Goal: Answer question/provide support

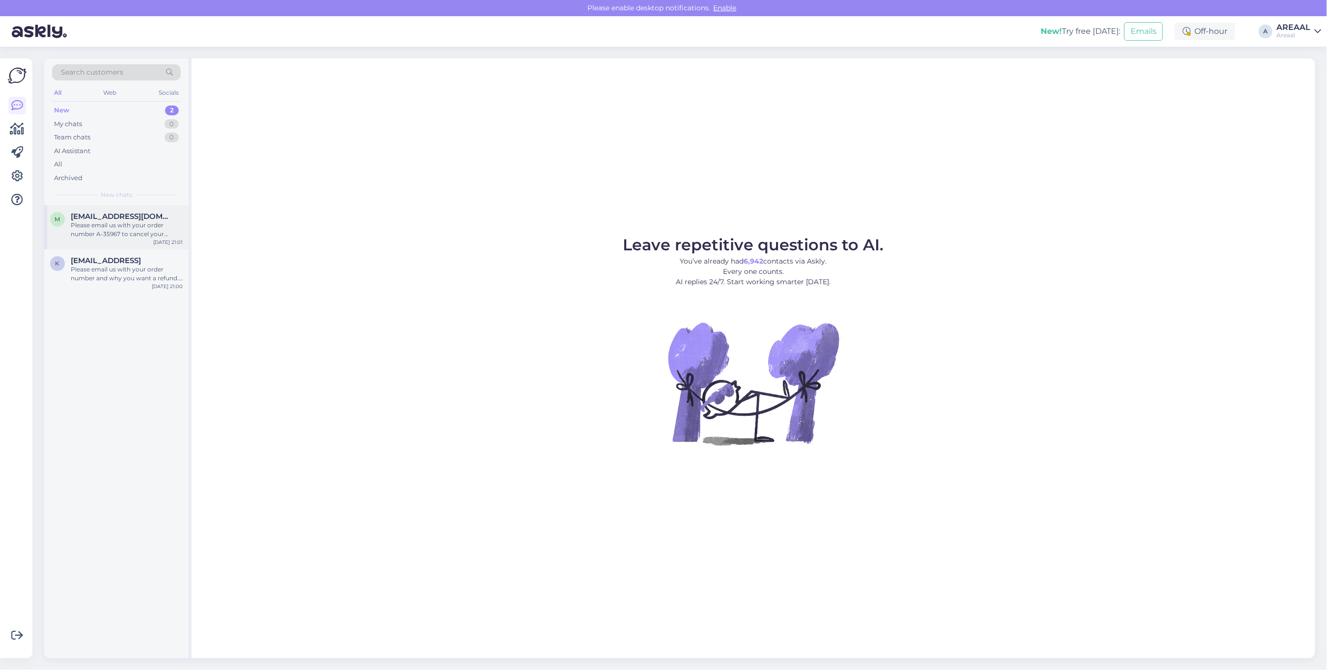
click at [134, 231] on div "Please email us with your order number A-35967 to cancel your order. We will he…" at bounding box center [127, 230] width 112 height 18
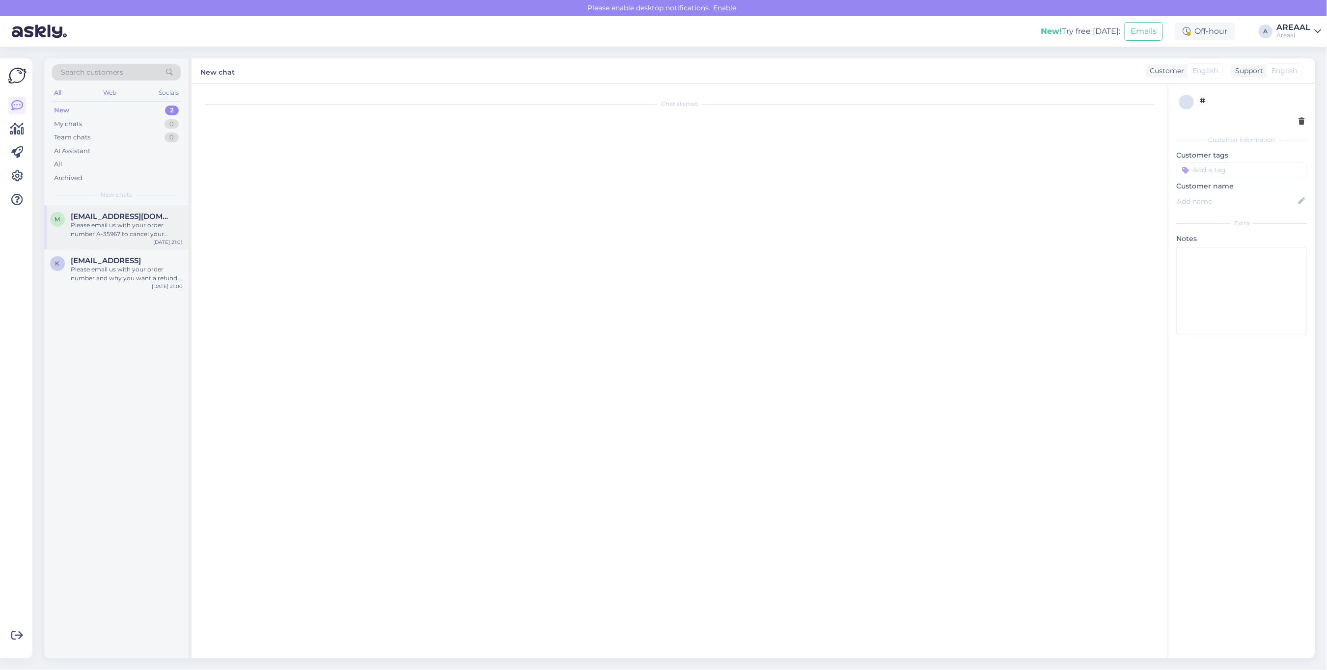
scroll to position [252, 0]
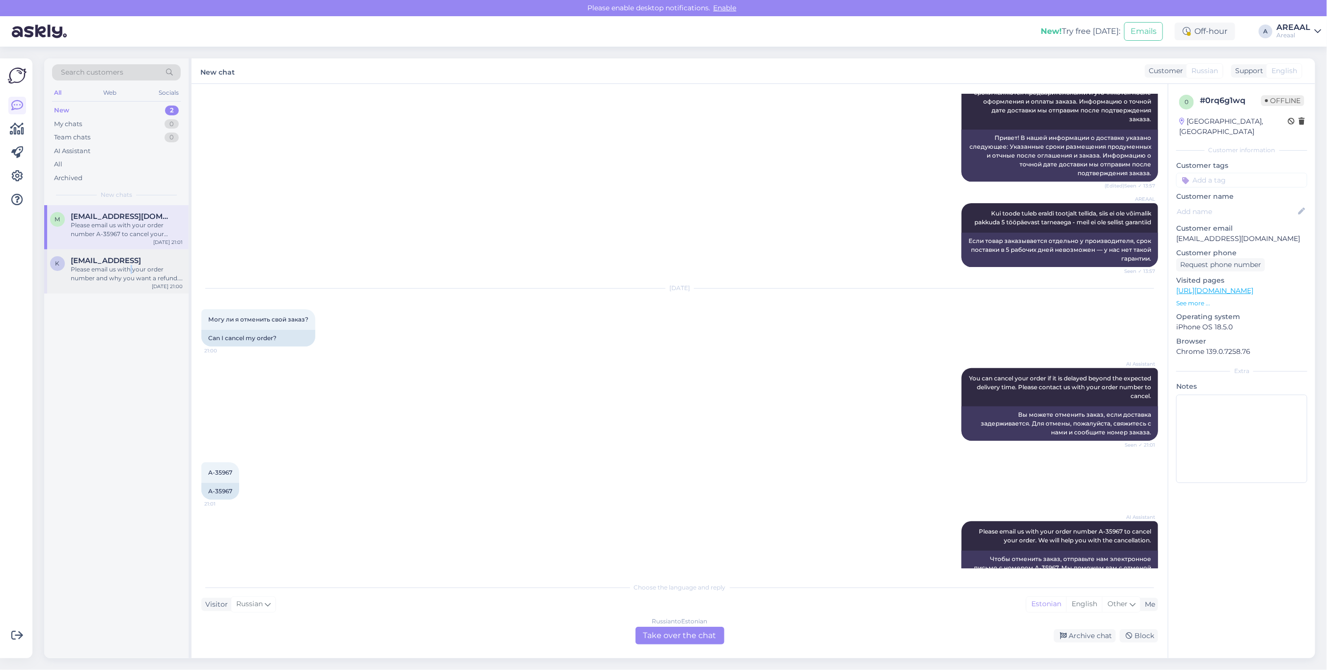
click at [131, 271] on div "Please email us with your order number and why you want a refund. We usually pr…" at bounding box center [127, 274] width 112 height 18
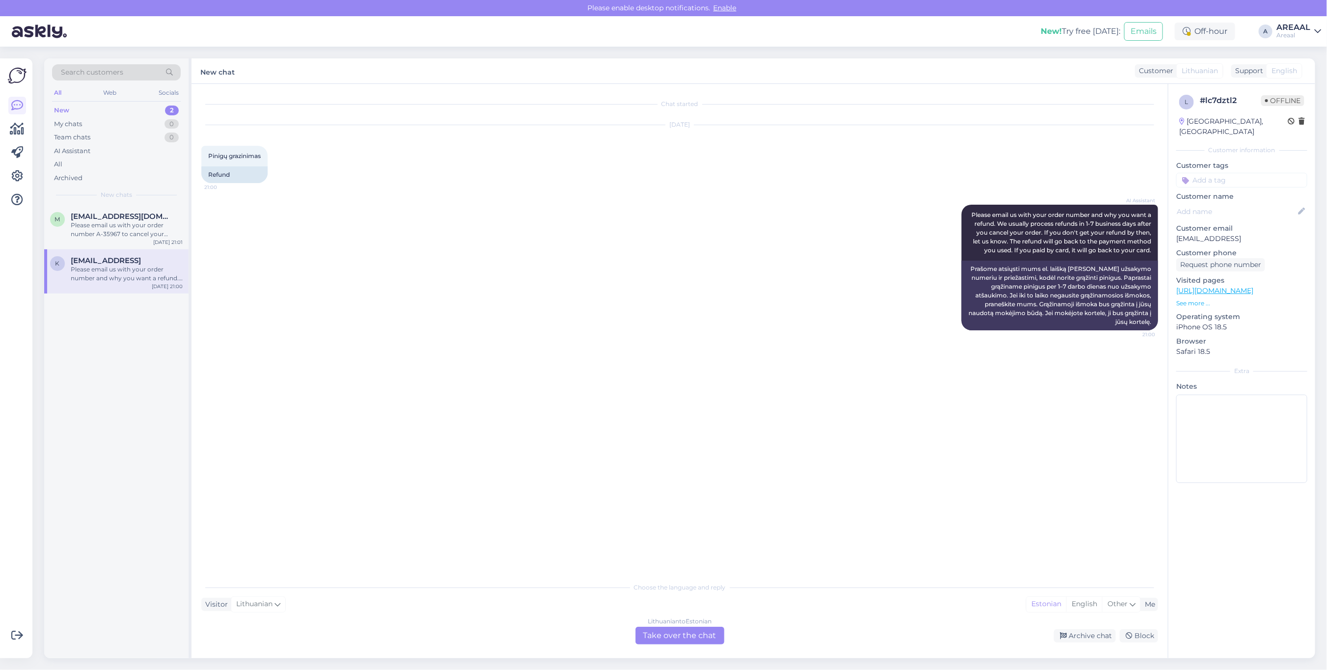
click at [381, 229] on div "AI Assistant Please email us with your order number and why you want a refund. …" at bounding box center [679, 267] width 956 height 147
click at [1091, 628] on div "Lithuanian to Estonian Take over the chat Archive chat Block" at bounding box center [679, 636] width 956 height 18
click at [1084, 643] on div "Lithuanian to Estonian Take over the chat Archive chat Block" at bounding box center [679, 636] width 956 height 18
click at [1088, 631] on div "Archive chat" at bounding box center [1085, 635] width 62 height 13
click at [180, 212] on div "[EMAIL_ADDRESS][DOMAIN_NAME]" at bounding box center [127, 216] width 112 height 9
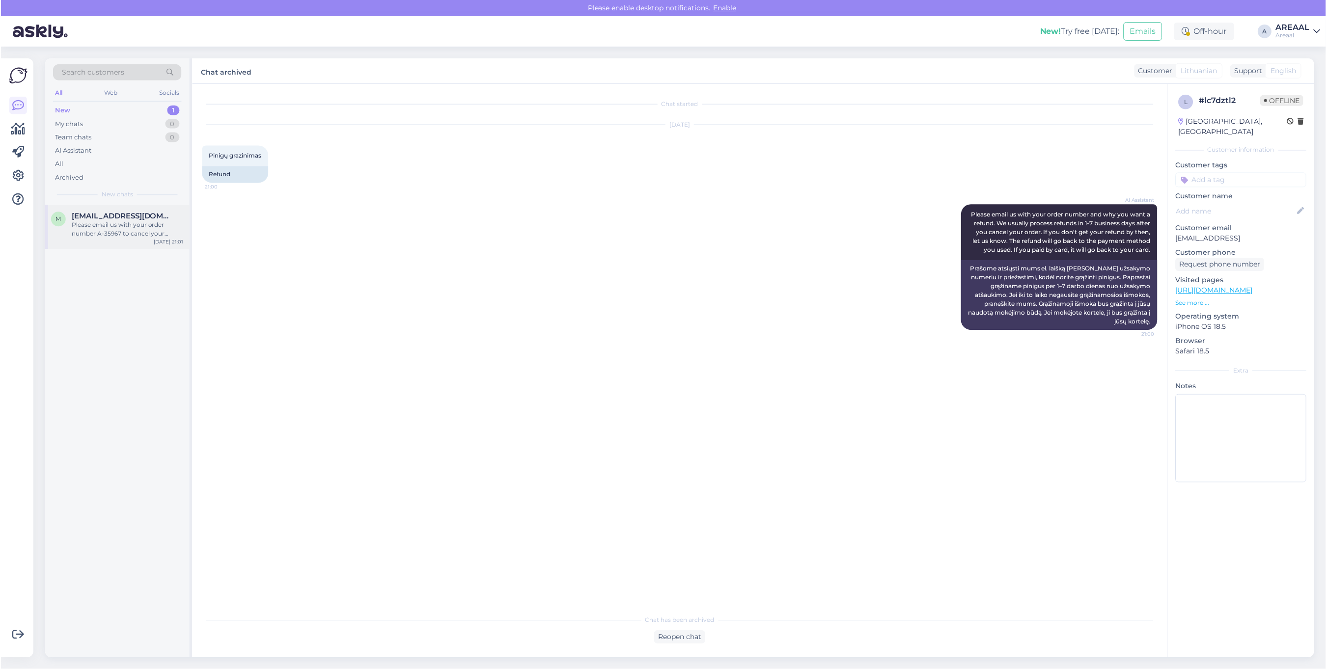
scroll to position [270, 0]
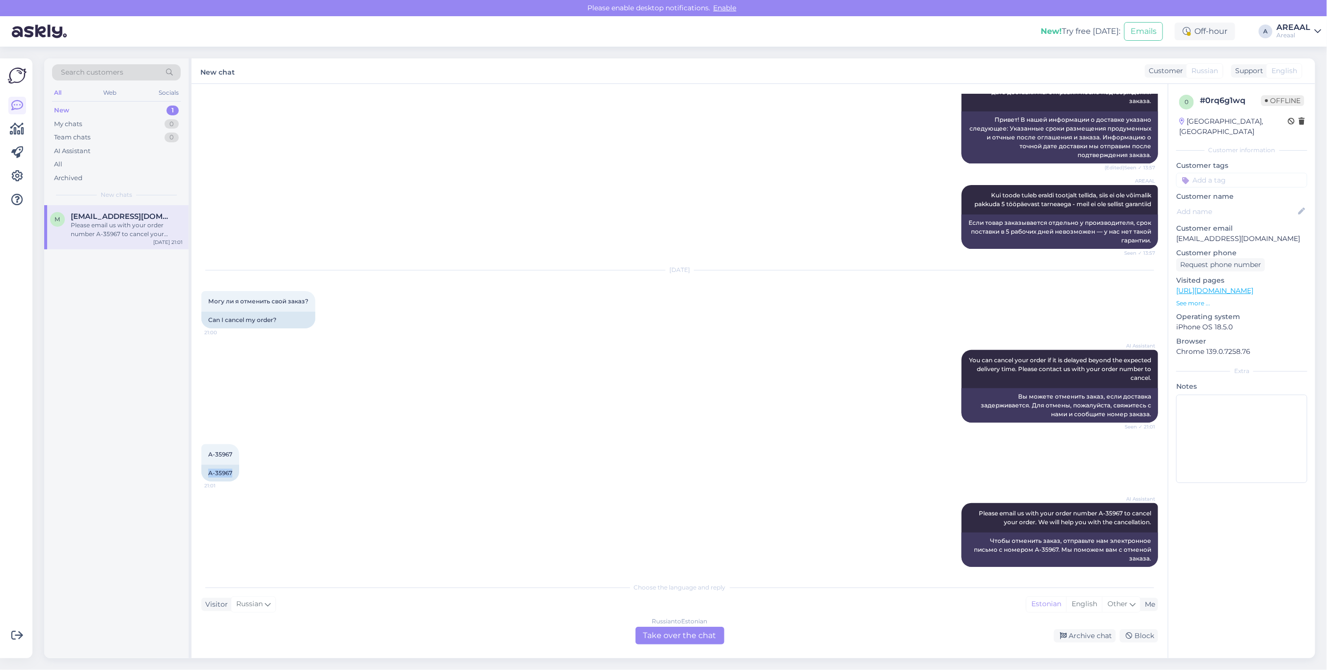
copy div "A-35967"
drag, startPoint x: 234, startPoint y: 466, endPoint x: 194, endPoint y: 468, distance: 39.8
click at [194, 468] on div "Chat started Aug 22 2025 В описании доставки было указано от 3 до 5 рабочих дне…" at bounding box center [679, 371] width 976 height 574
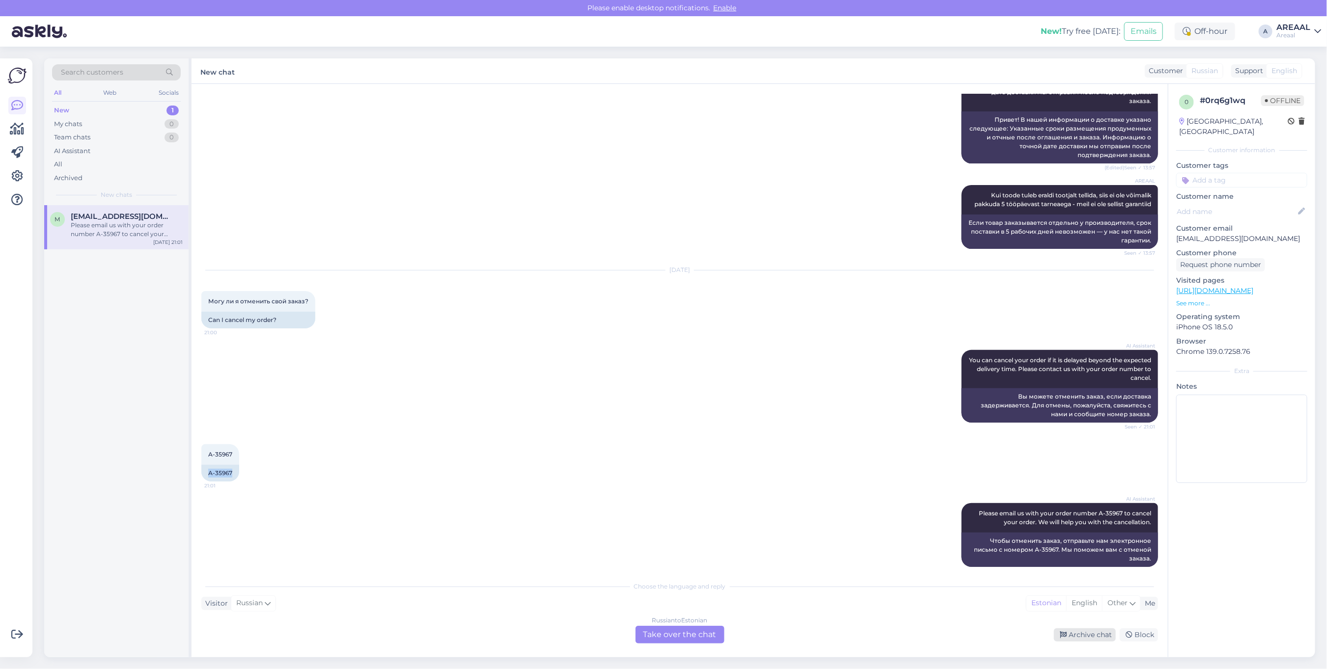
click at [1093, 635] on div "Archive chat" at bounding box center [1085, 634] width 62 height 13
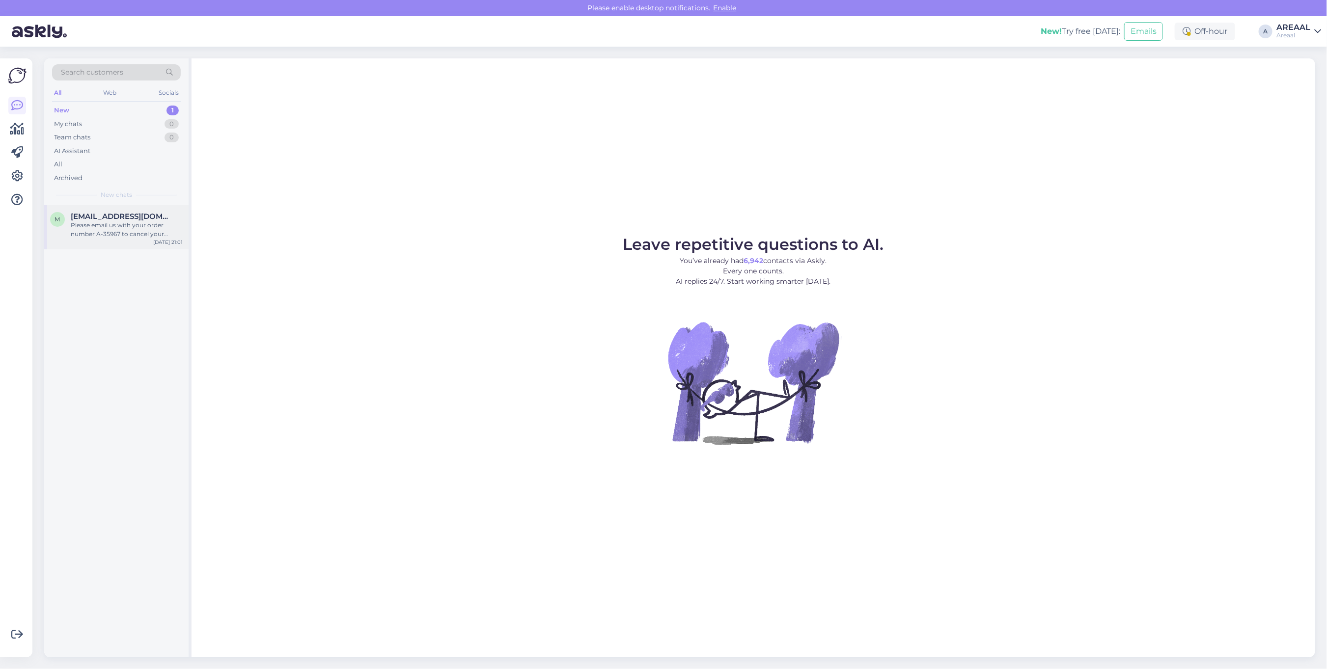
click at [106, 221] on div "Please email us with your order number A-35967 to cancel your order. We will he…" at bounding box center [127, 230] width 112 height 18
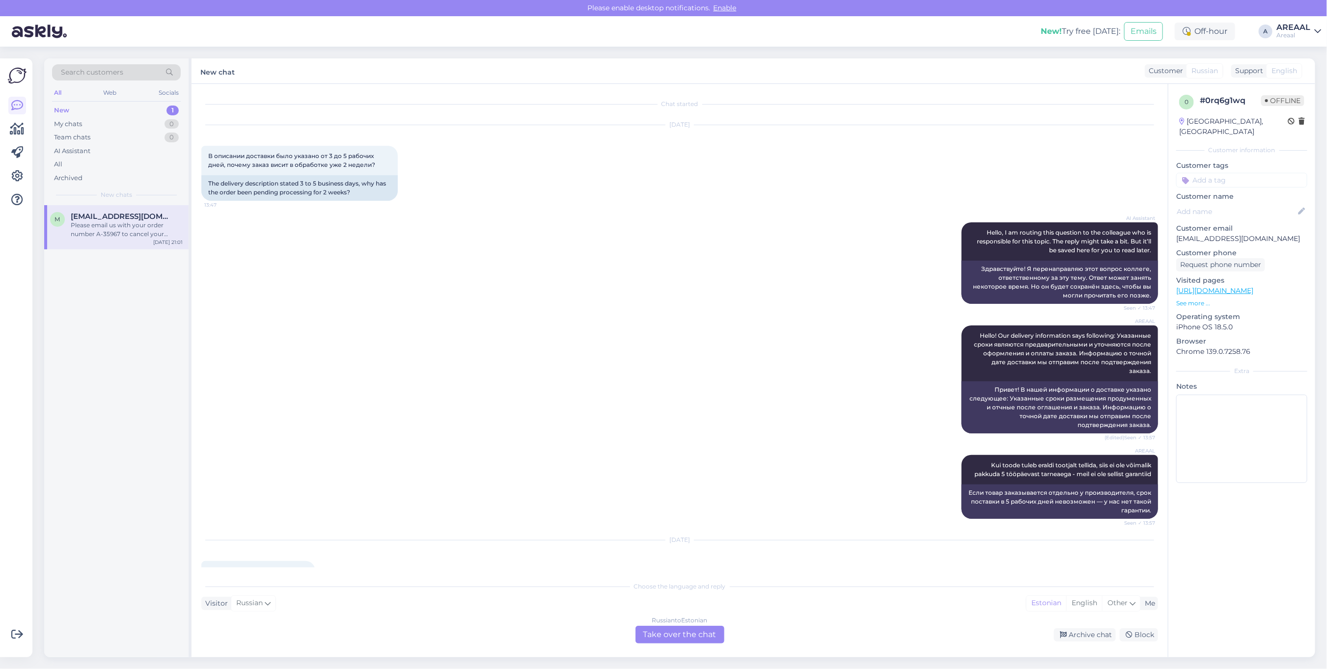
scroll to position [253, 0]
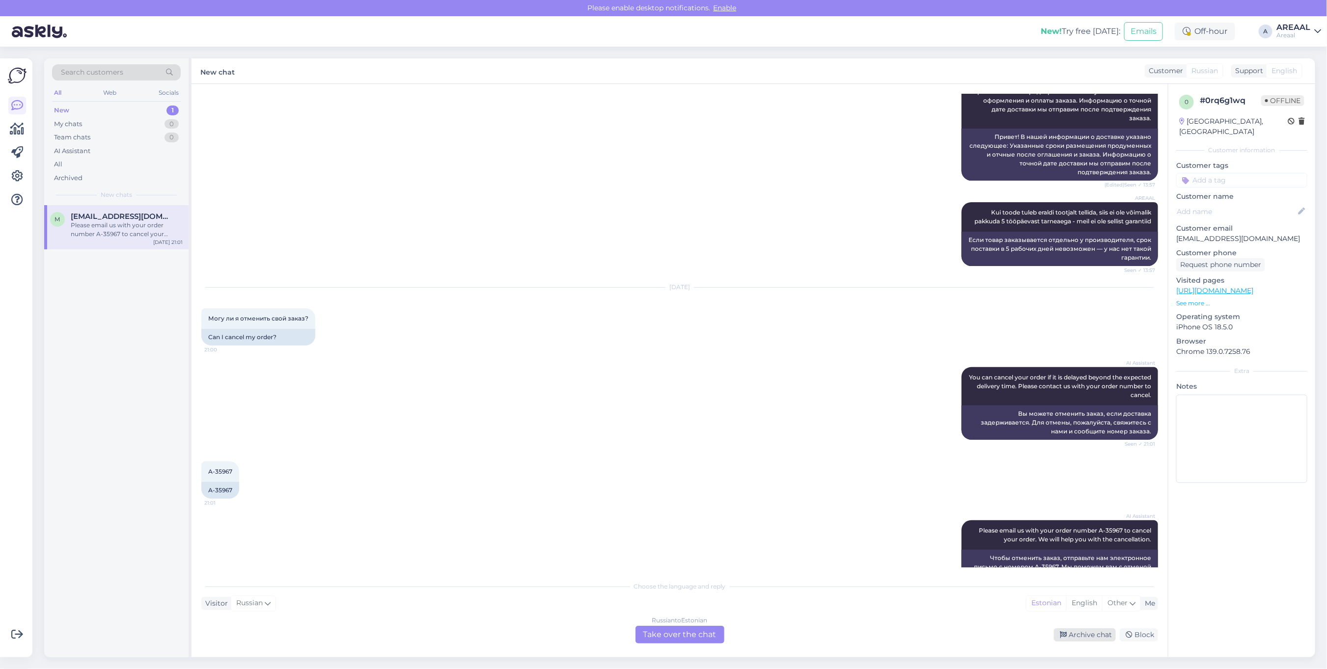
click at [1059, 635] on div "Archive chat" at bounding box center [1085, 634] width 62 height 13
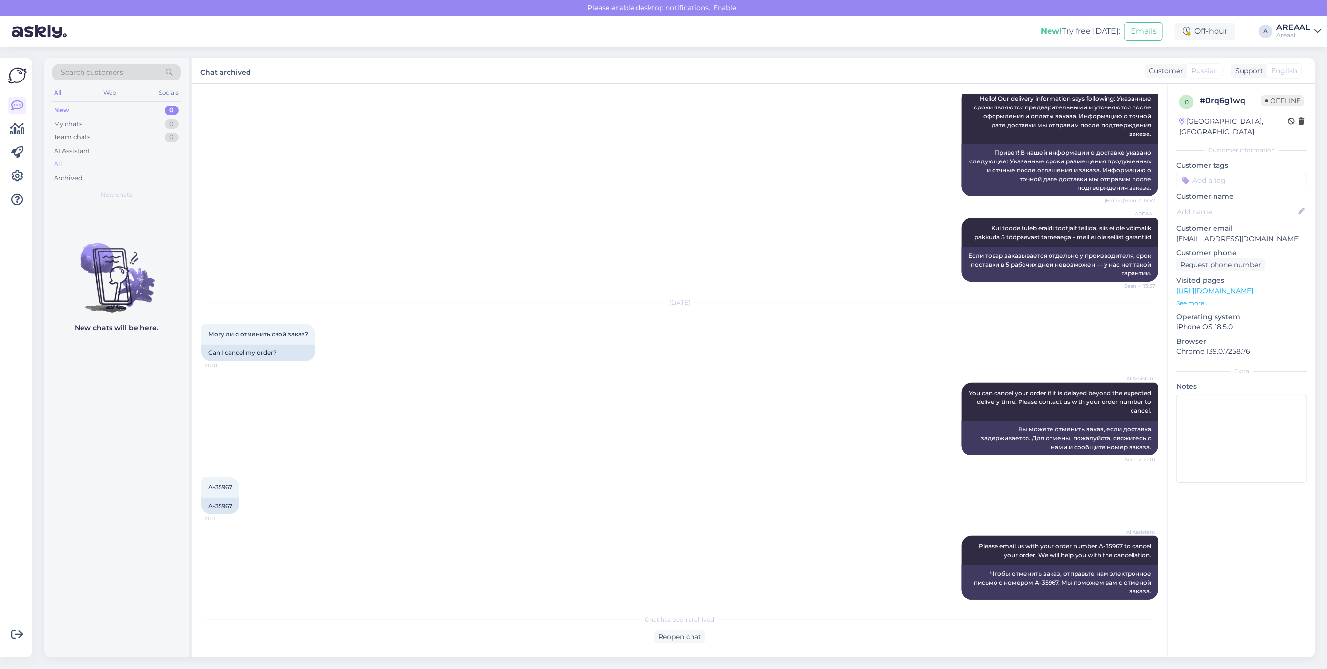
click at [147, 158] on div "All" at bounding box center [116, 165] width 129 height 14
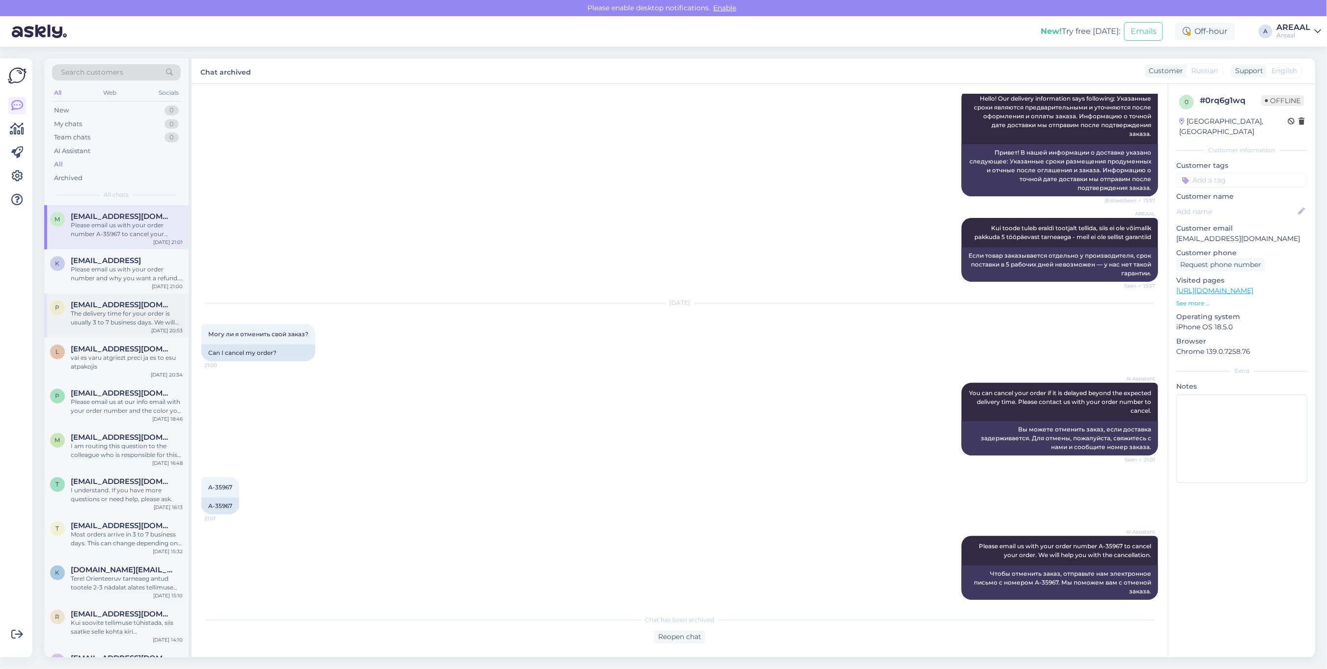
click at [114, 322] on div "The delivery time for your order is usually 3 to 7 business days. We will email…" at bounding box center [127, 318] width 112 height 18
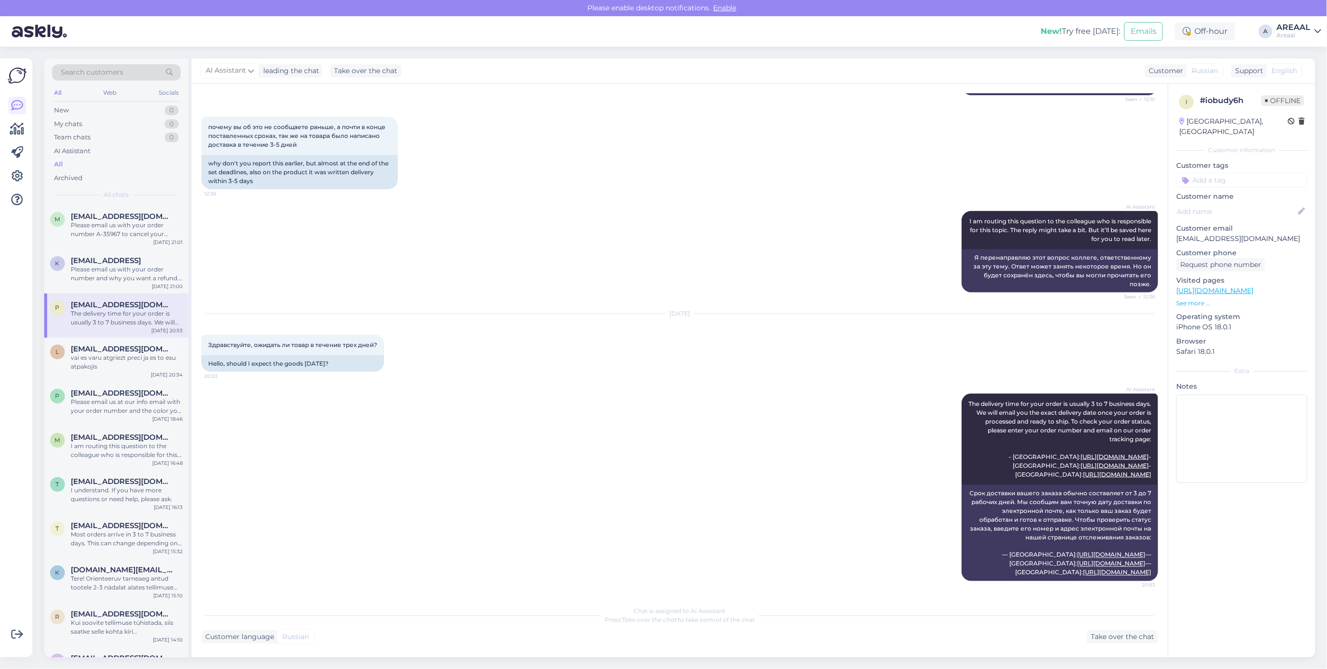
scroll to position [905, 0]
click at [1262, 234] on div "i # iobudy6h Offline Estonia, Tallinn Customer information Customer tags Custom…" at bounding box center [1241, 291] width 147 height 414
click at [1258, 234] on p "pkondrat934@gmail.com" at bounding box center [1241, 239] width 131 height 10
click at [1258, 234] on p "[EMAIL_ADDRESS][DOMAIN_NAME]" at bounding box center [1241, 239] width 131 height 10
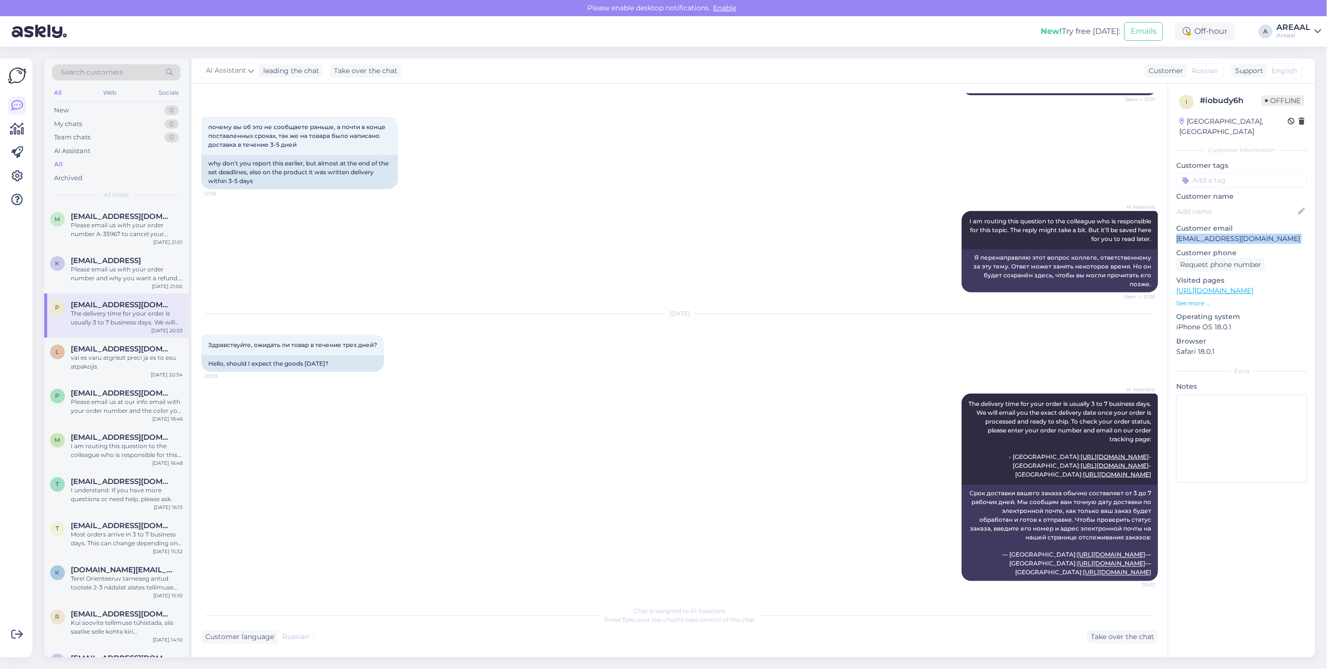
copy p "[EMAIL_ADDRESS][DOMAIN_NAME]"
click at [165, 335] on div "p pkondrat934@gmail.com The delivery time for your order is usually 3 to 7 busi…" at bounding box center [116, 316] width 144 height 44
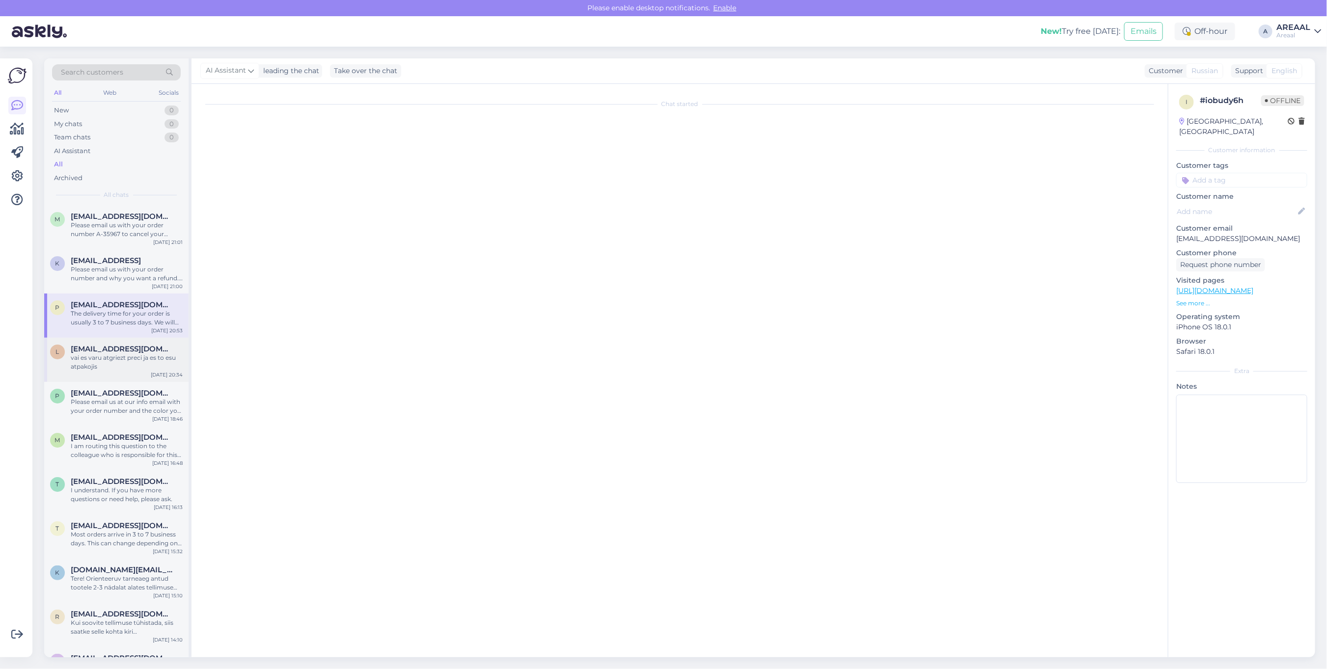
scroll to position [0, 0]
click at [155, 345] on span "linardsgrudulis2008@gmail.com" at bounding box center [122, 349] width 102 height 9
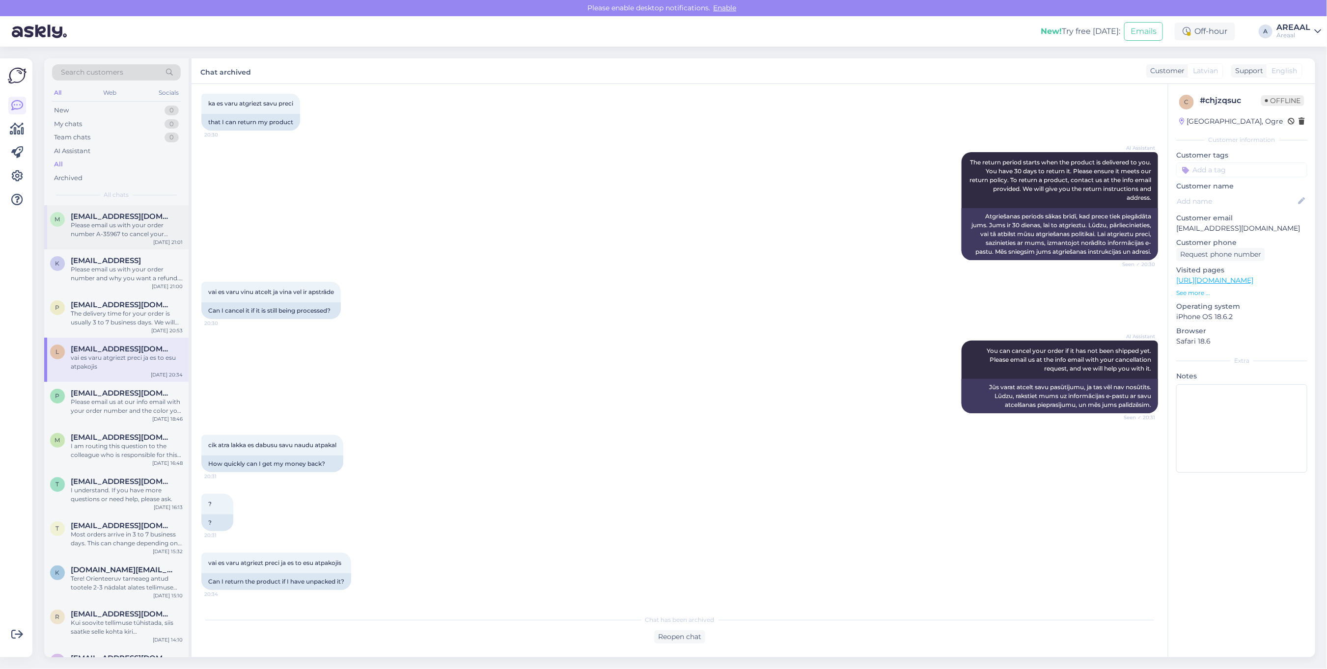
click at [138, 235] on div "Please email us with your order number A-35967 to cancel your order. We will he…" at bounding box center [127, 230] width 112 height 18
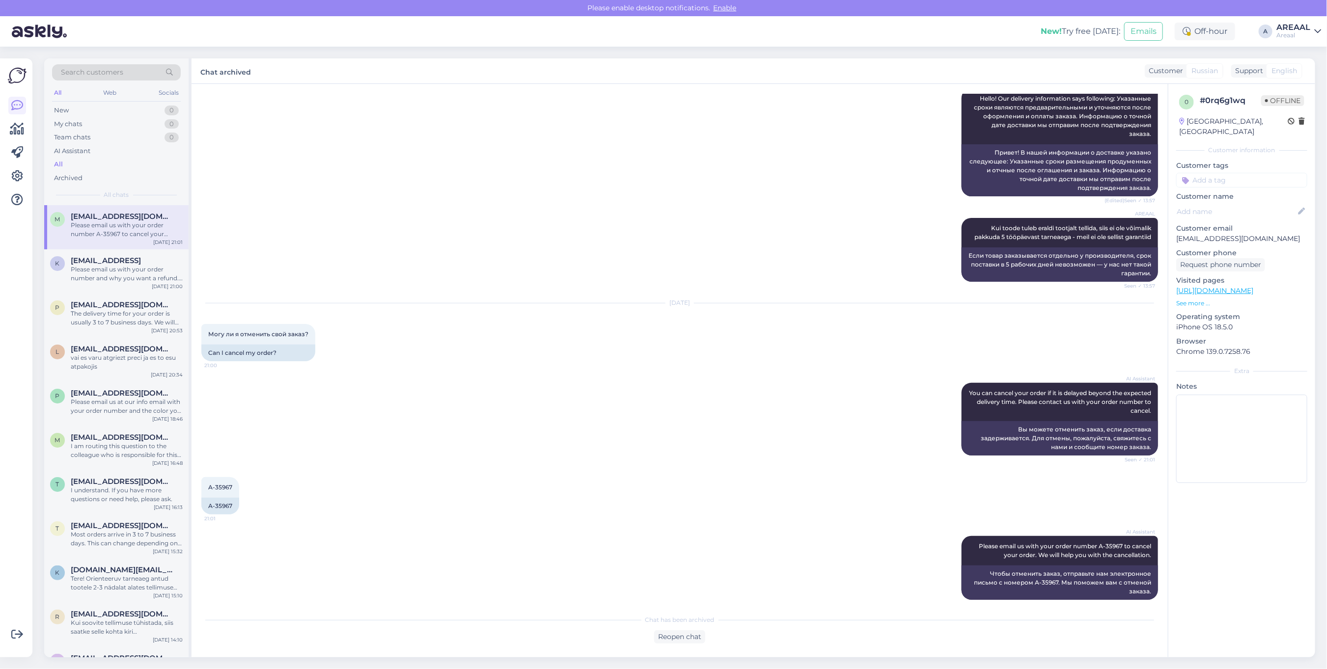
click at [1284, 30] on div "AREAAL" at bounding box center [1293, 28] width 34 height 8
click at [155, 170] on div "All" at bounding box center [116, 165] width 129 height 14
click at [148, 165] on div "All" at bounding box center [116, 165] width 129 height 14
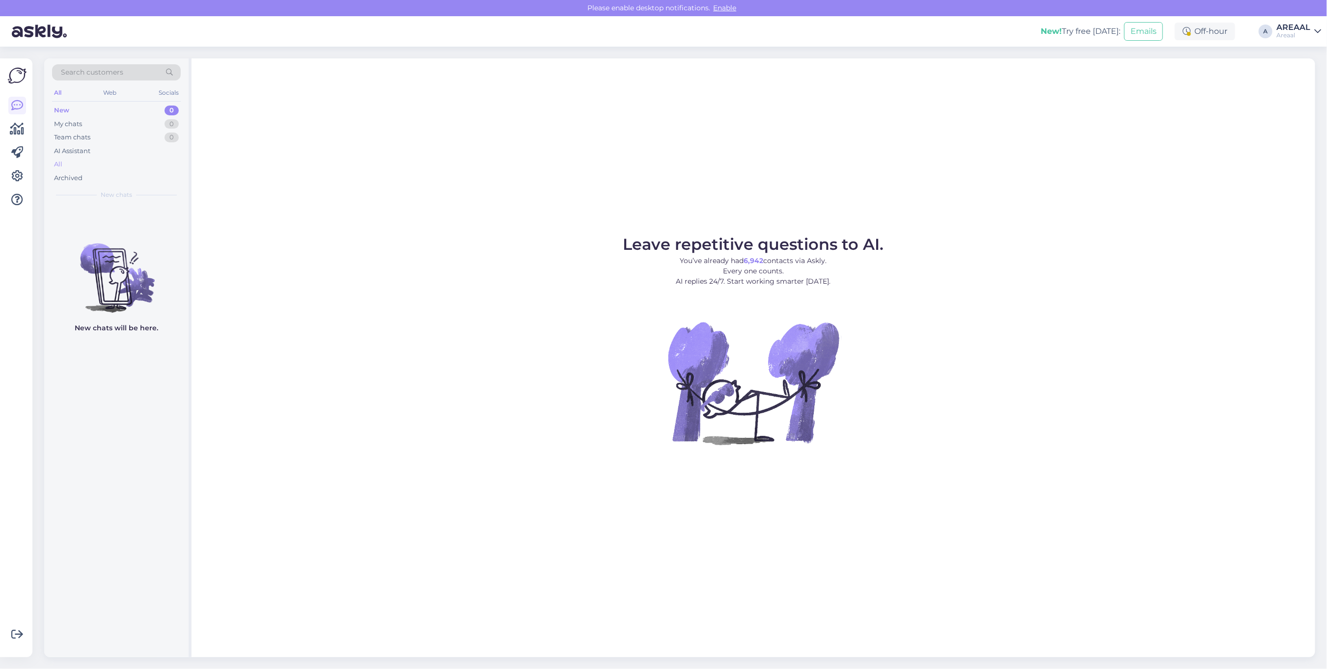
click at [156, 160] on div "All" at bounding box center [116, 165] width 129 height 14
click at [106, 163] on div "All" at bounding box center [116, 165] width 129 height 14
click at [131, 158] on div "All" at bounding box center [116, 165] width 129 height 14
click at [94, 156] on div "AI Assistant" at bounding box center [116, 151] width 129 height 14
click at [90, 166] on div "All" at bounding box center [116, 165] width 129 height 14
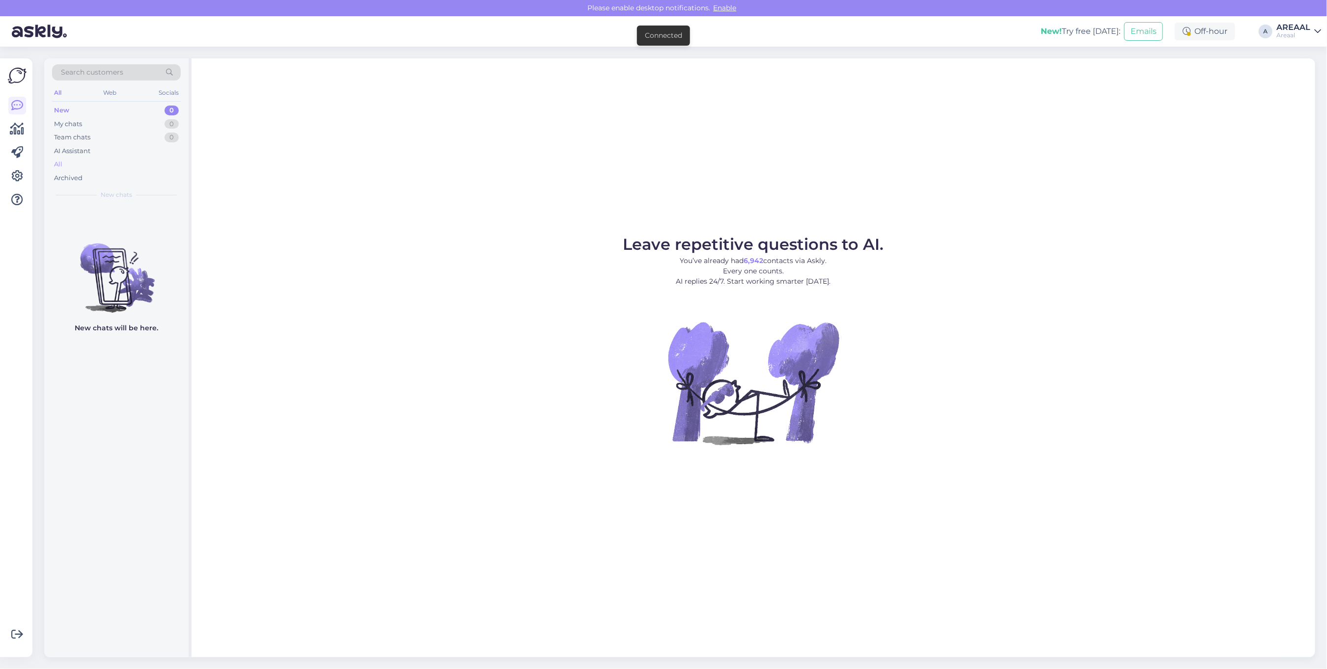
click at [121, 163] on div "All" at bounding box center [116, 165] width 129 height 14
click at [99, 167] on div "All" at bounding box center [116, 165] width 129 height 14
click at [73, 162] on div "All" at bounding box center [116, 165] width 129 height 14
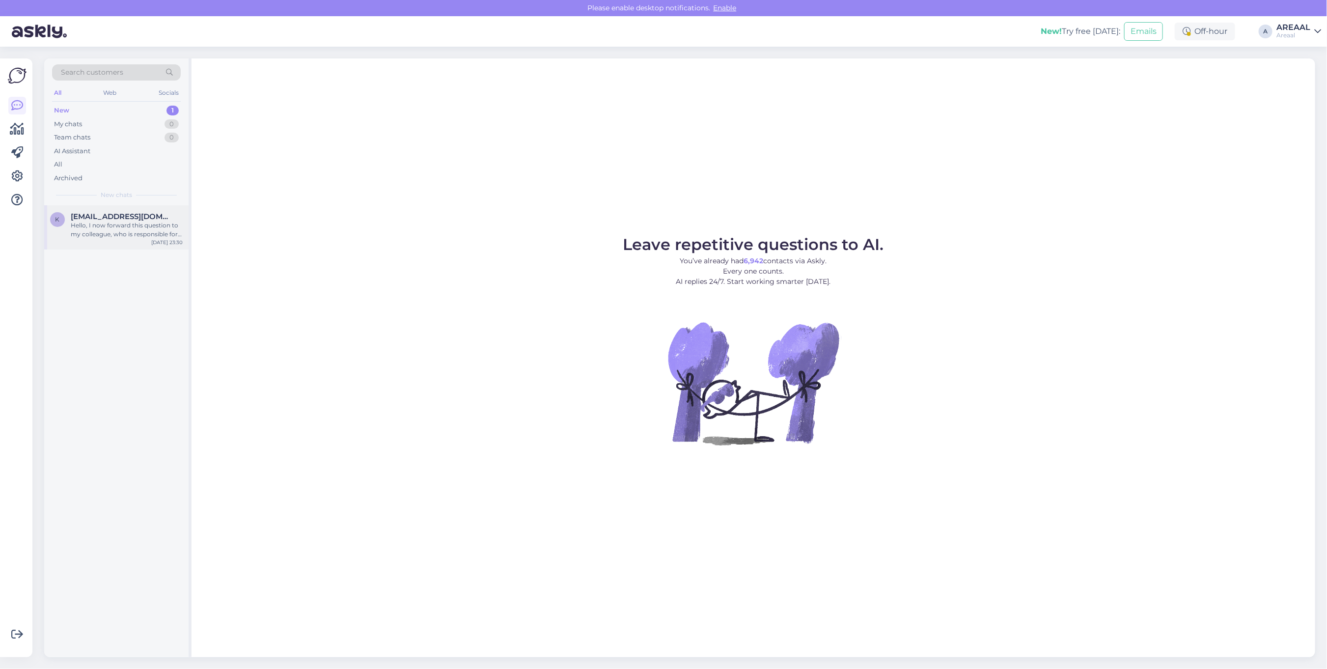
click at [145, 217] on span "[EMAIL_ADDRESS][DOMAIN_NAME]" at bounding box center [122, 216] width 102 height 9
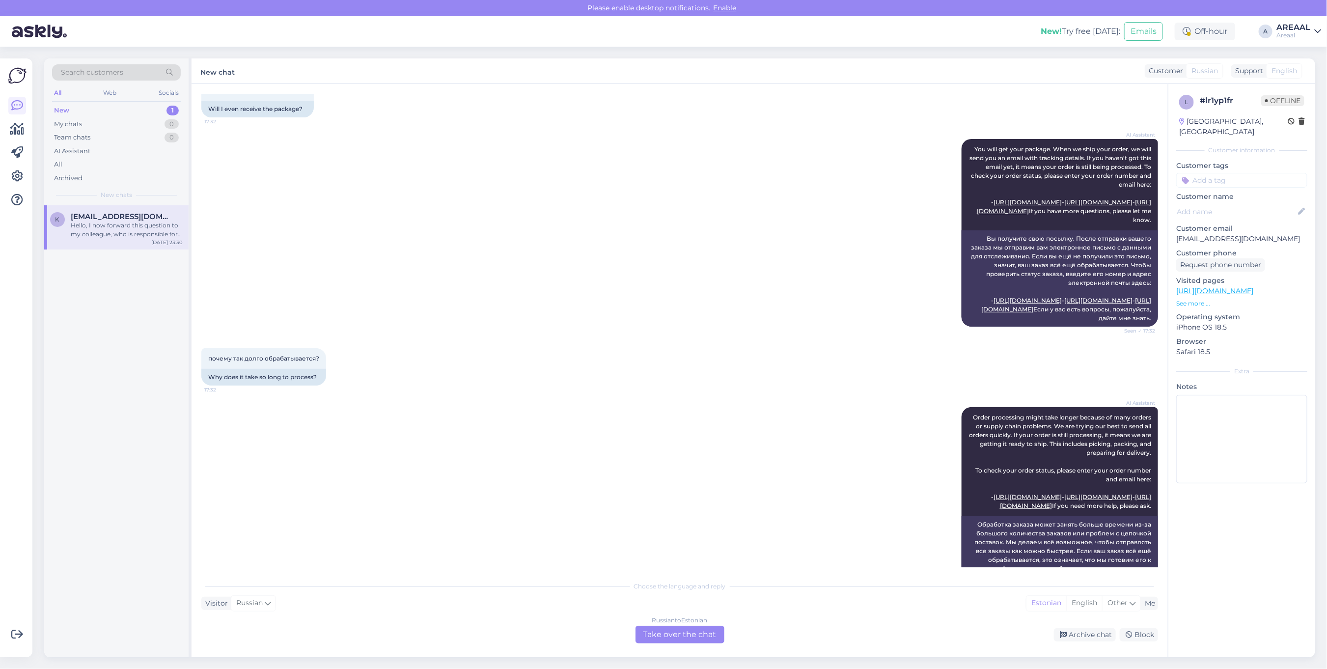
scroll to position [963, 0]
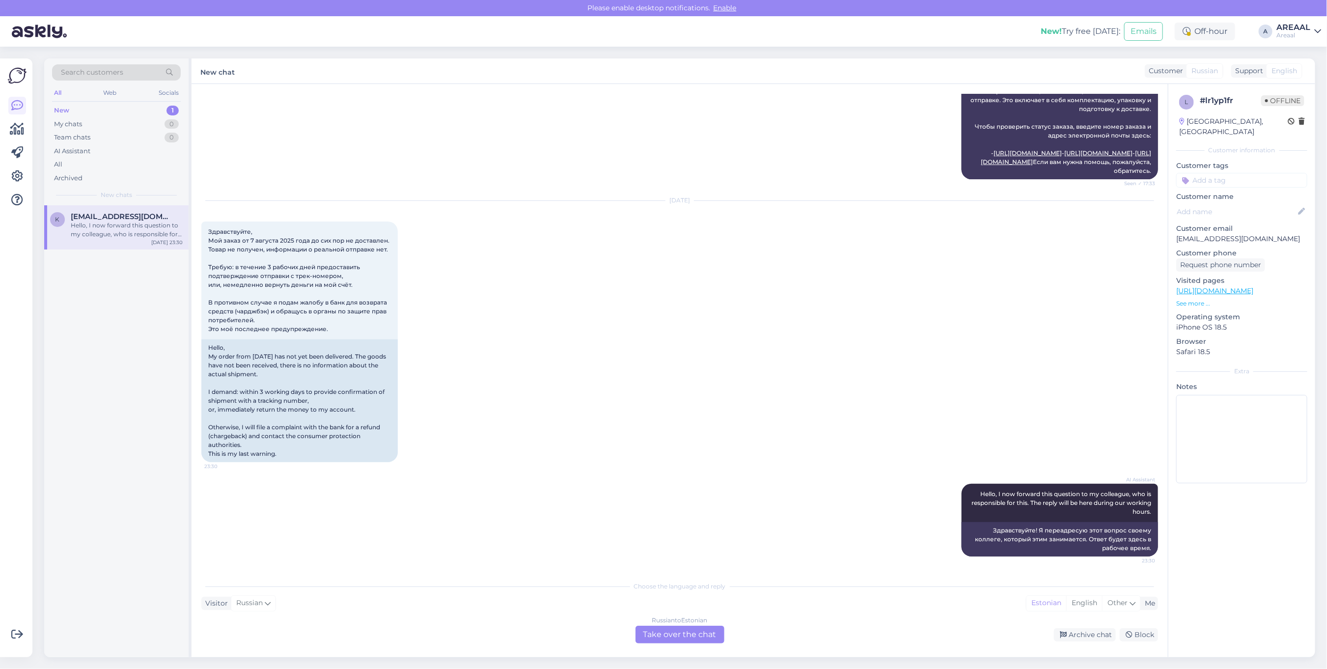
click at [1193, 236] on div "l # lr1yp1fr Offline Estonia, Tallinn Customer information Customer tags Custom…" at bounding box center [1241, 291] width 147 height 414
click at [1196, 234] on p "kozatsjok2007@gmail.com" at bounding box center [1241, 239] width 131 height 10
copy p "kozatsjok2007@gmail.com"
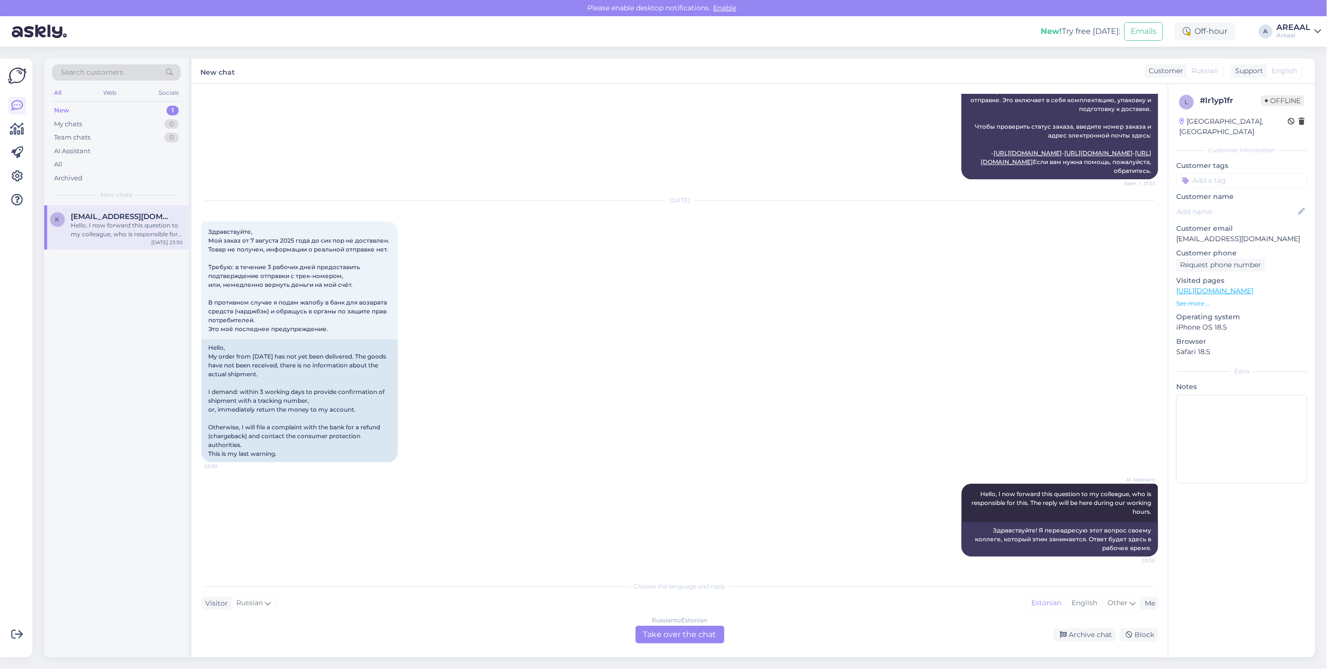
click at [543, 416] on div "Aug 28 2025 Здравствуйте, Мой заказ от 7 августа 2025 года до сих пор не достав…" at bounding box center [679, 331] width 956 height 283
click at [1086, 634] on div "Archive chat" at bounding box center [1085, 634] width 62 height 13
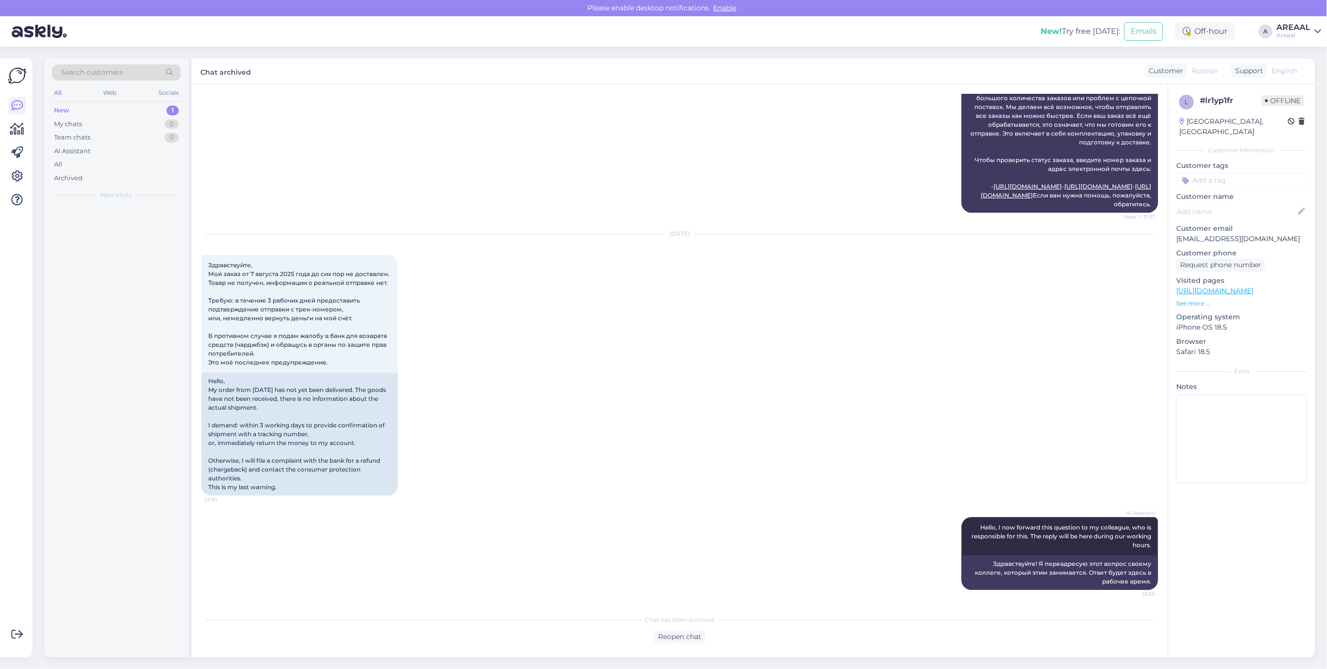
scroll to position [929, 0]
click at [747, 331] on div "Aug 28 2025 Здравствуйте, Мой заказ от 7 августа 2025 года до сих пор не достав…" at bounding box center [679, 364] width 956 height 283
click at [134, 170] on div "All" at bounding box center [116, 165] width 129 height 14
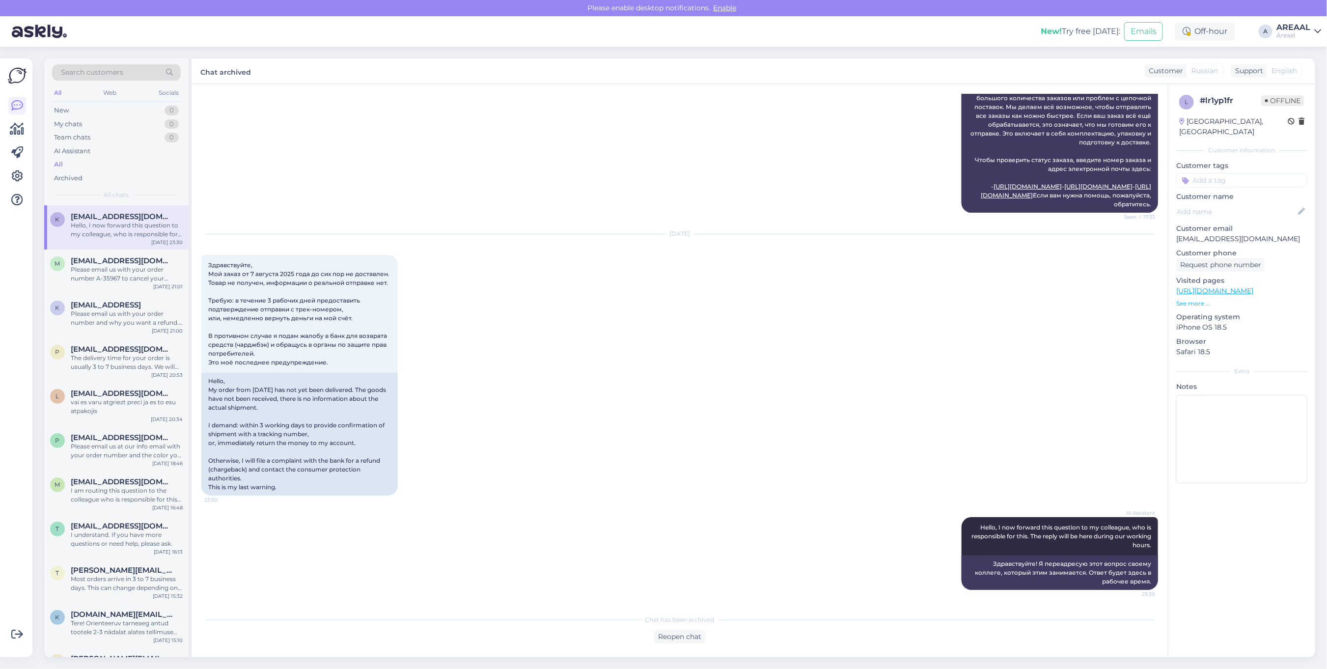
click at [776, 378] on div "Aug 28 2025 Здравствуйте, Мой заказ от 7 августа 2025 года до сих пор не достав…" at bounding box center [679, 364] width 956 height 283
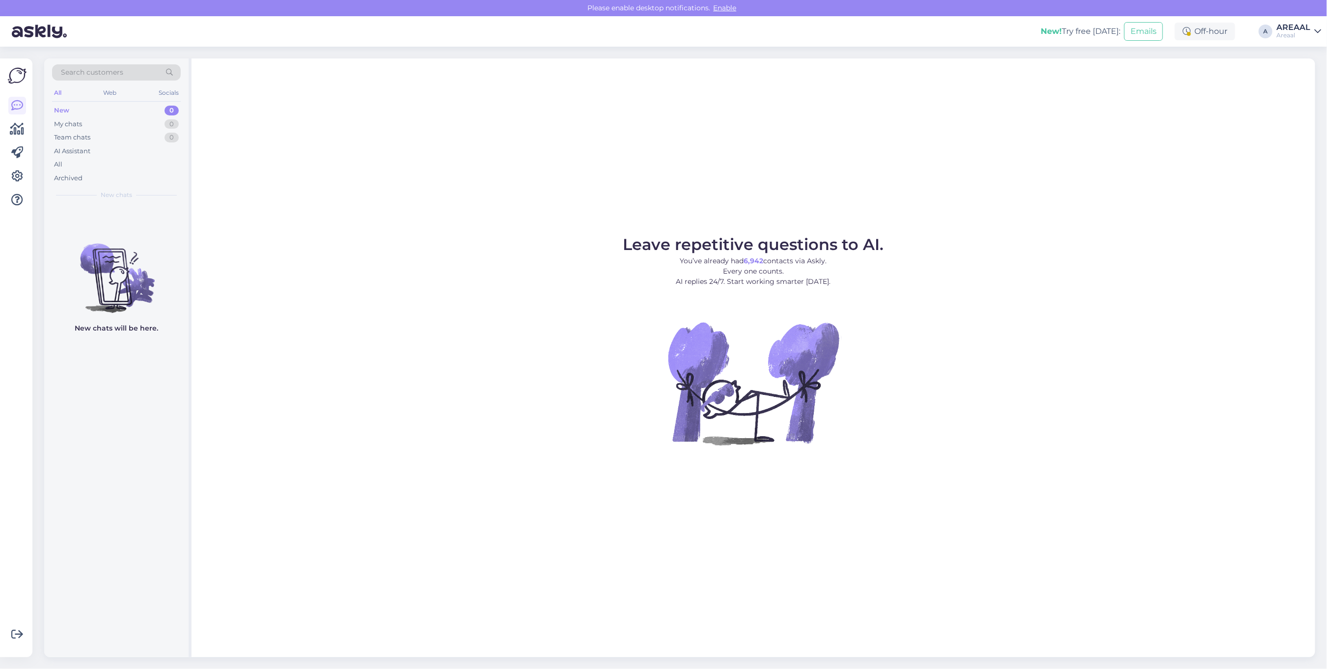
click at [911, 441] on figure "Leave repetitive questions to AI. You’ve already had 6,942 contacts via Askly. …" at bounding box center [753, 354] width 1106 height 235
